Goal: Task Accomplishment & Management: Manage account settings

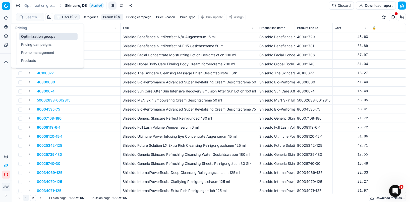
click at [4, 27] on button "Pricing" at bounding box center [6, 27] width 8 height 8
click at [24, 36] on link "Optimization groups" at bounding box center [48, 36] width 58 height 7
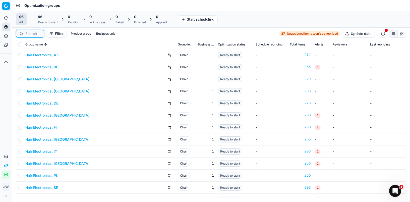
click at [33, 33] on input at bounding box center [33, 33] width 16 height 5
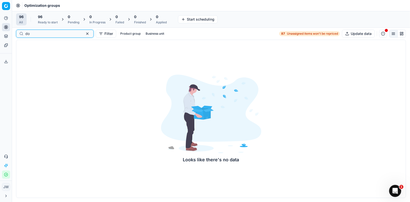
type input "d"
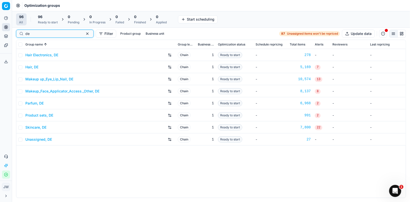
type input "de"
click at [34, 128] on link "Skincare, DE" at bounding box center [35, 127] width 21 height 5
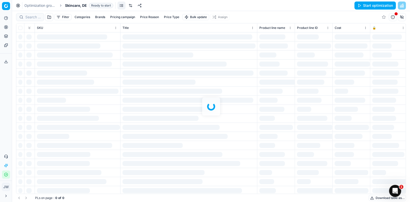
click at [129, 6] on link at bounding box center [131, 6] width 8 height 8
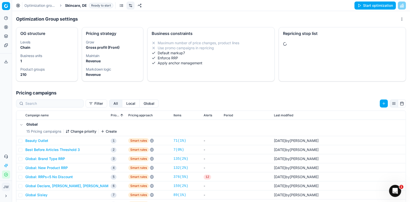
click at [140, 103] on button "Global" at bounding box center [149, 103] width 19 height 8
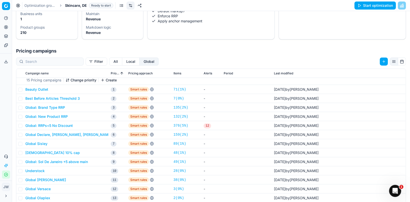
scroll to position [77, 0]
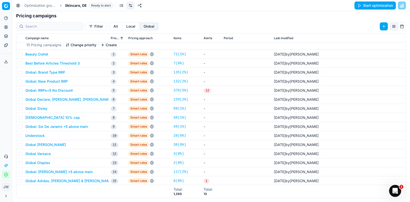
click at [52, 126] on button "Global: Sol De Janeiro +5 above main" at bounding box center [56, 126] width 63 height 5
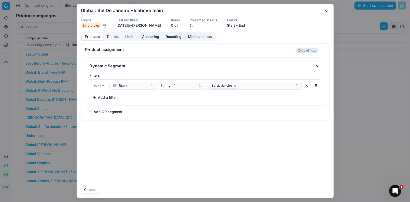
click at [114, 36] on button "Tactics" at bounding box center [112, 36] width 19 height 7
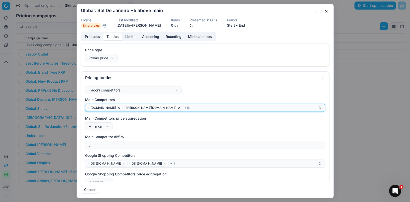
click at [164, 108] on div "douglas.at douglas.be + 16" at bounding box center [202, 108] width 229 height 6
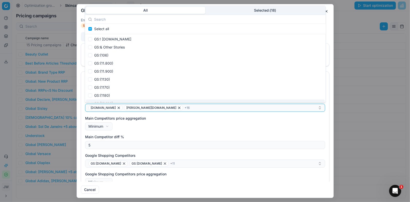
click at [172, 125] on div "Main Competitors price aggregation Minimum Minimum Maximum" at bounding box center [205, 123] width 240 height 15
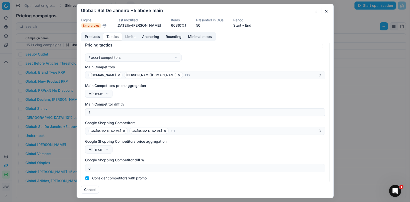
scroll to position [0, 0]
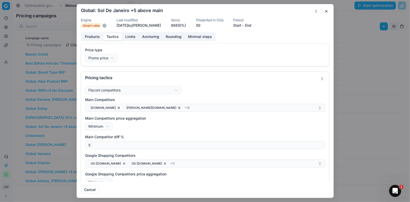
click at [327, 11] on button "button" at bounding box center [326, 11] width 6 height 6
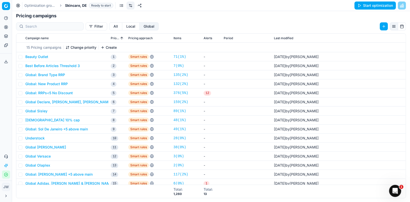
scroll to position [6, 0]
